Goal: Navigation & Orientation: Find specific page/section

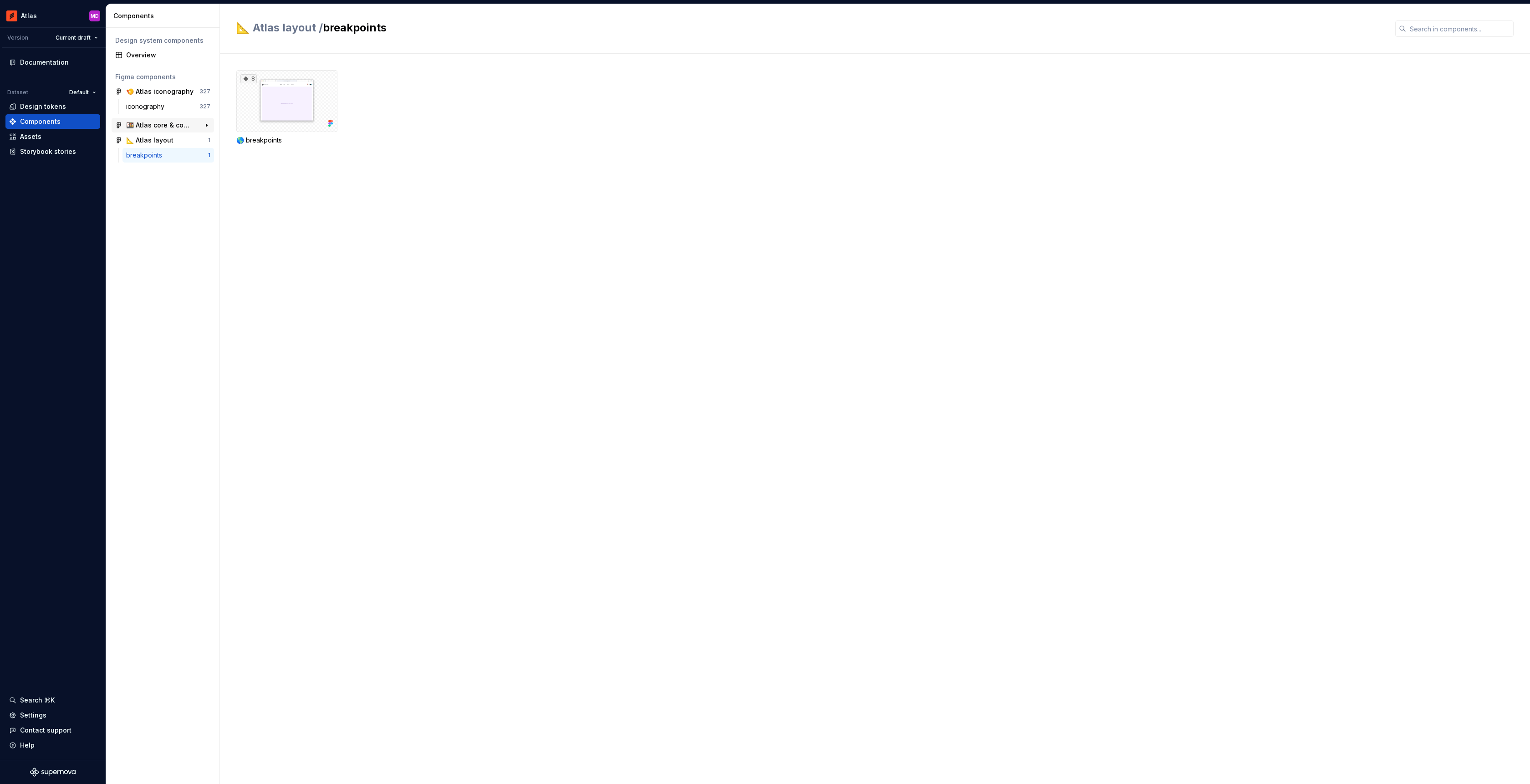
click at [114, 122] on div "🍱 Atlas core & components 107" at bounding box center [162, 125] width 102 height 15
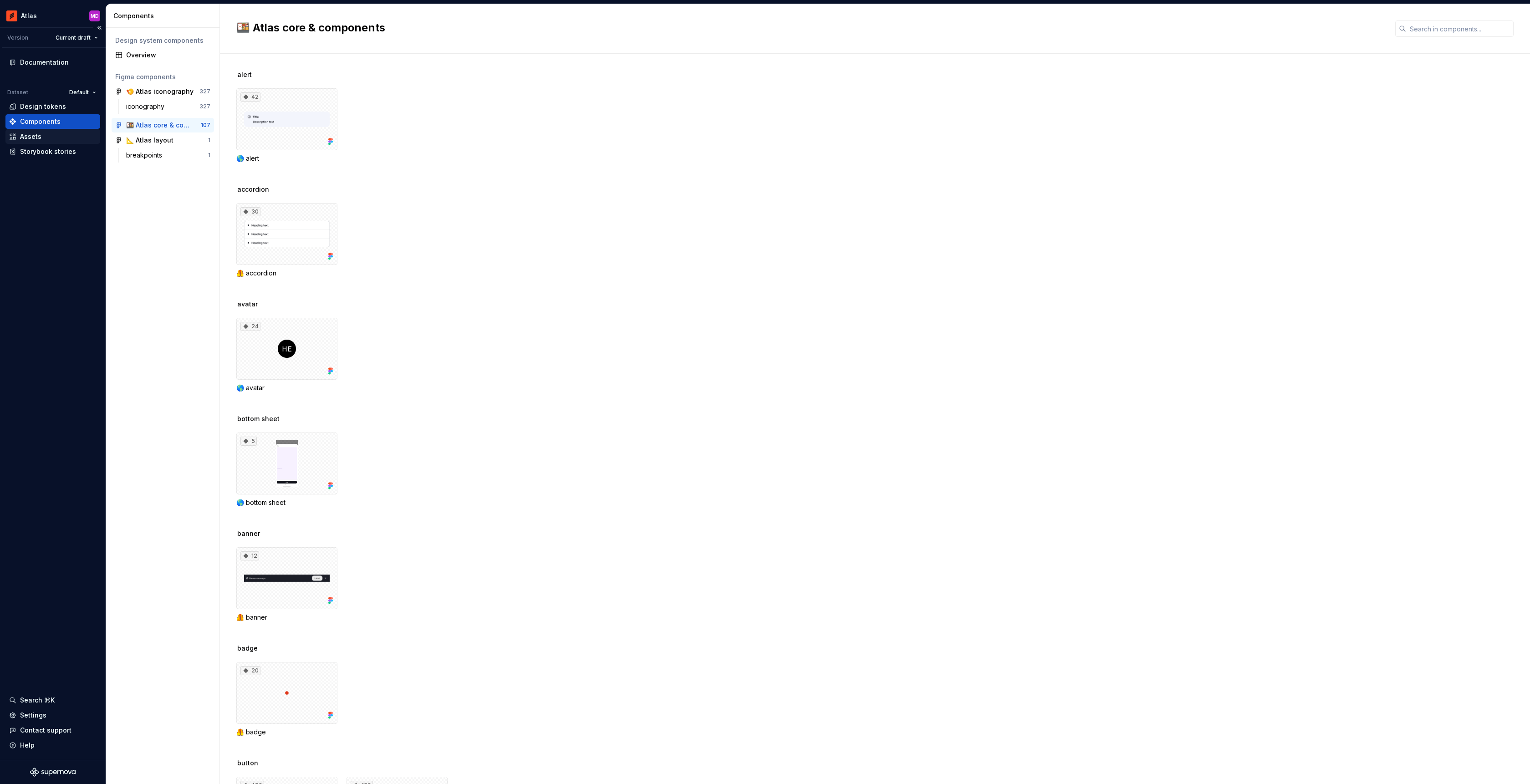
click at [54, 133] on div "Assets" at bounding box center [53, 136] width 88 height 9
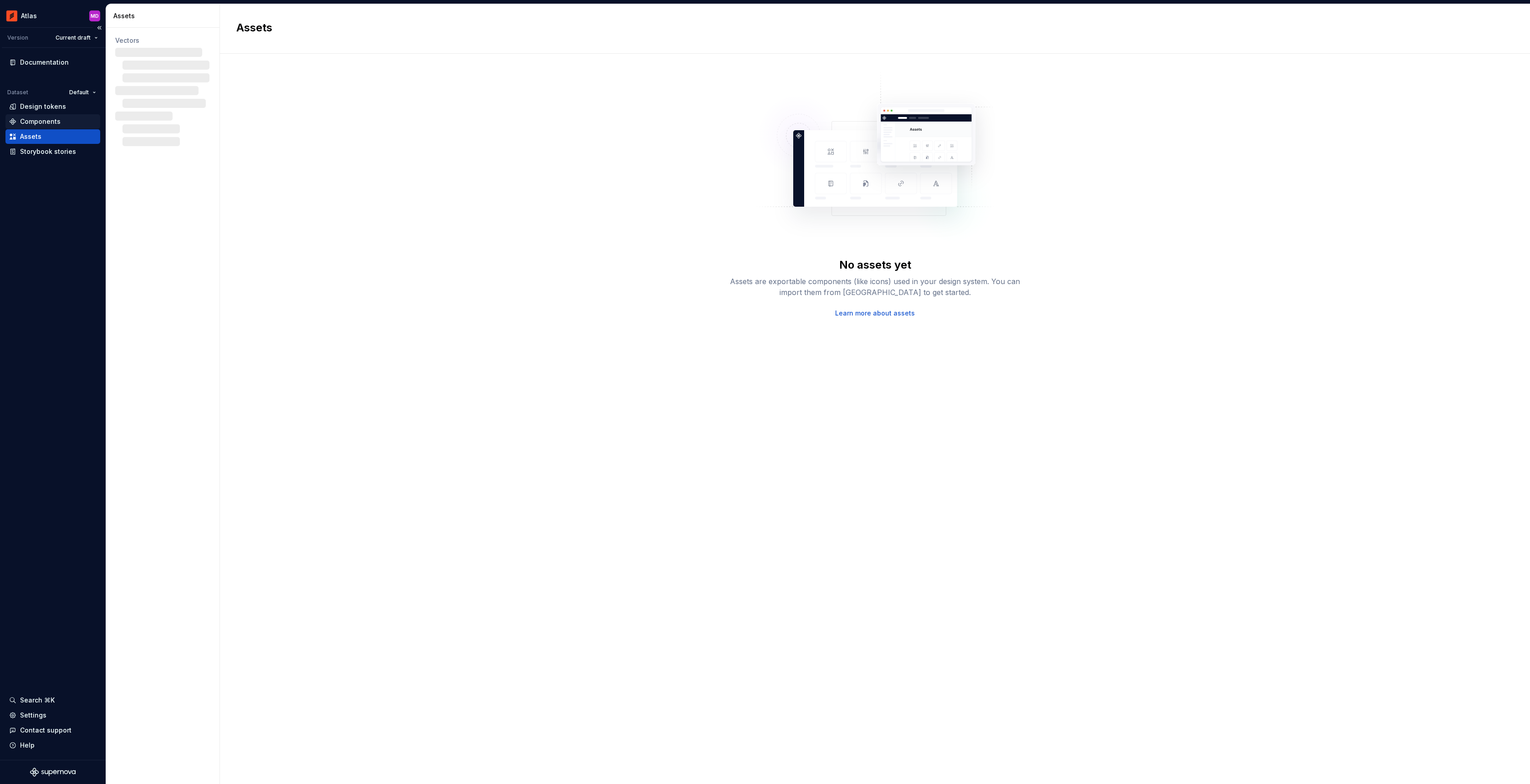
click at [40, 118] on div "Components" at bounding box center [40, 121] width 40 height 9
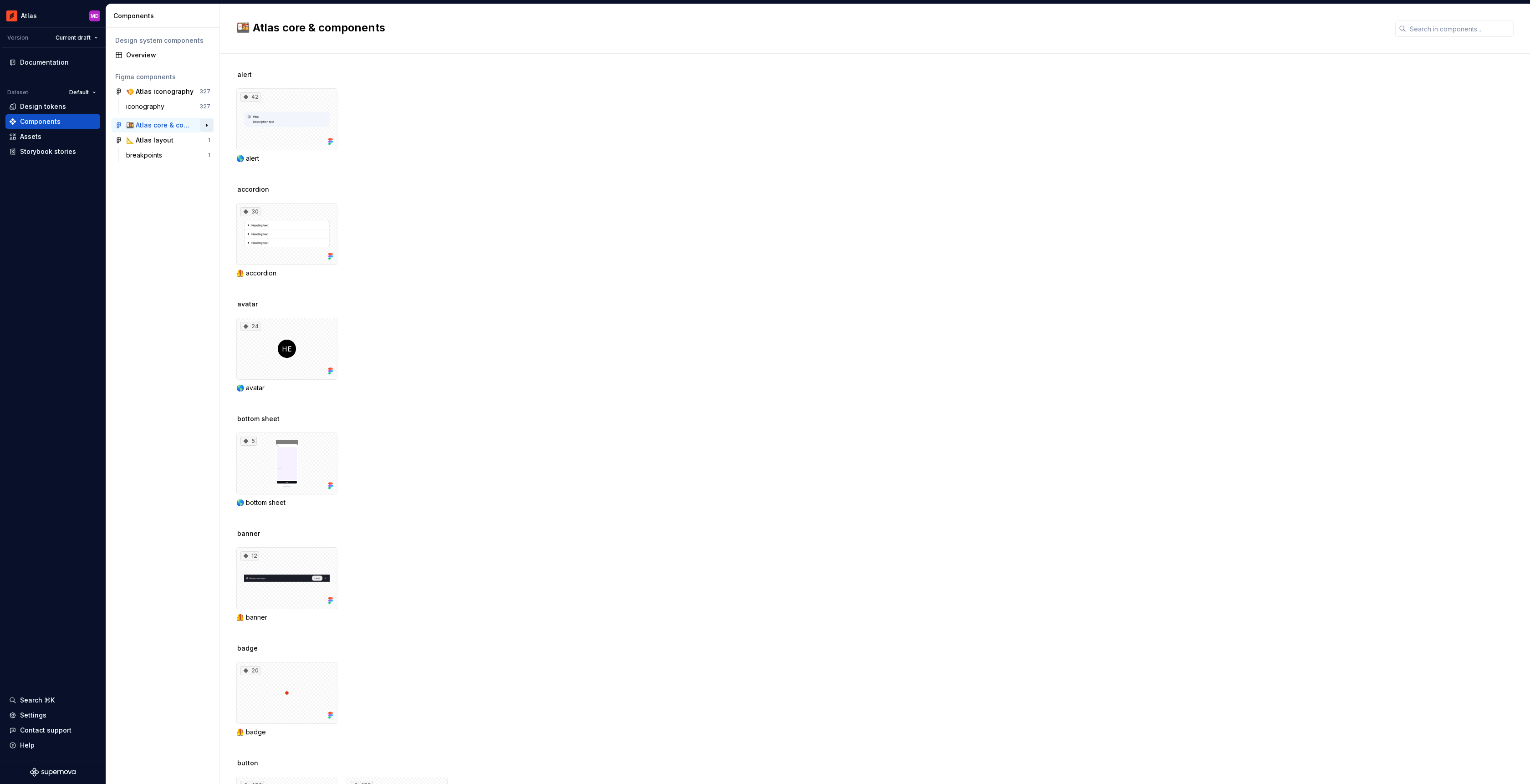
click at [209, 120] on button "button" at bounding box center [206, 125] width 13 height 13
click at [209, 120] on div "Design system components Overview Figma components 🍤 Atlas iconography 327 icon…" at bounding box center [163, 406] width 113 height 756
click at [203, 124] on button "button" at bounding box center [206, 125] width 13 height 13
click at [143, 59] on div "Overview" at bounding box center [162, 55] width 102 height 15
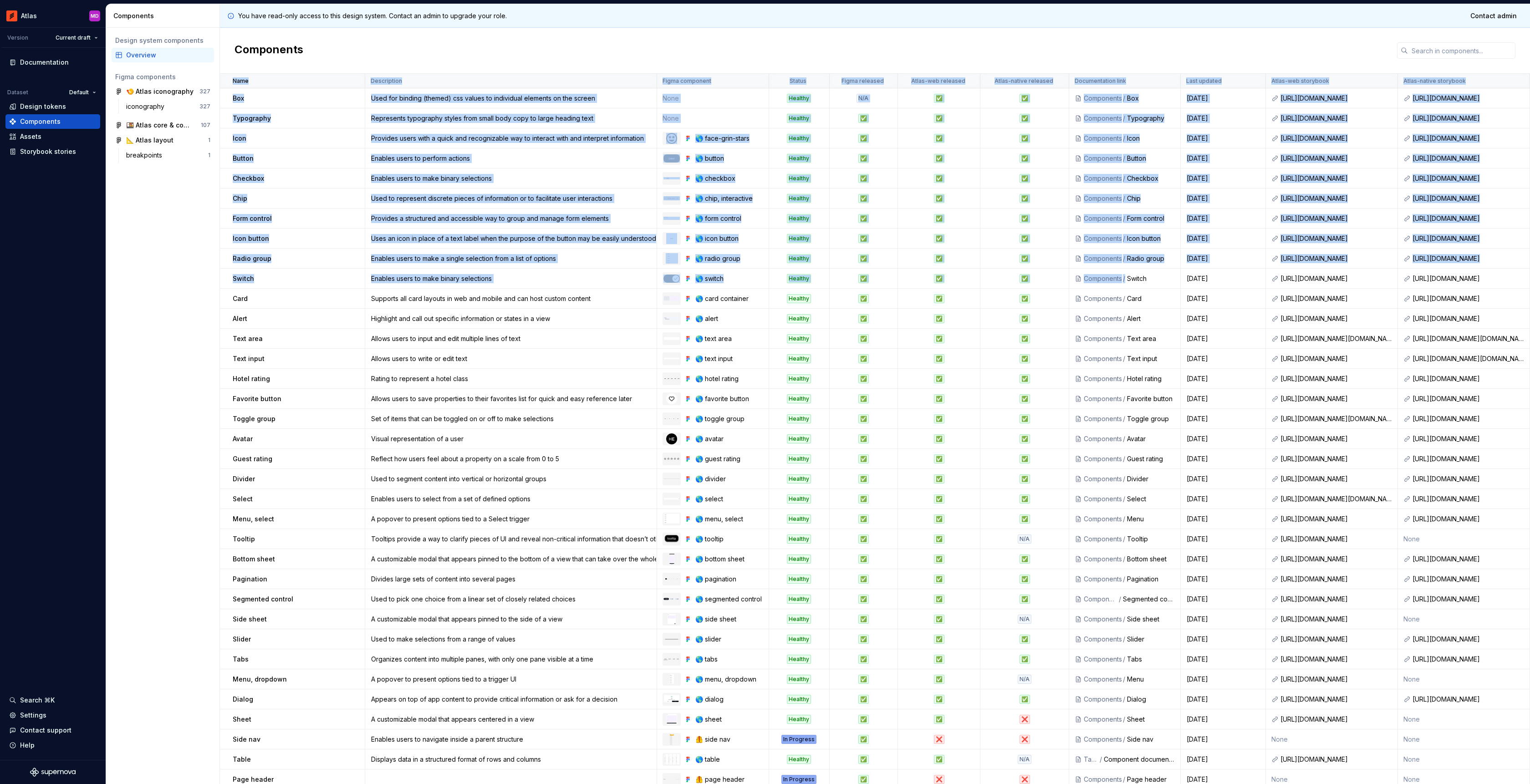
drag, startPoint x: 1125, startPoint y: 279, endPoint x: 1533, endPoint y: 288, distance: 408.1
click at [1529, 288] on html "Atlas MD Version Current draft Documentation Dataset Default Design tokens Comp…" at bounding box center [765, 392] width 1530 height 784
click at [1385, 277] on link at bounding box center [1385, 279] width 13 height 13
